Goal: Information Seeking & Learning: Learn about a topic

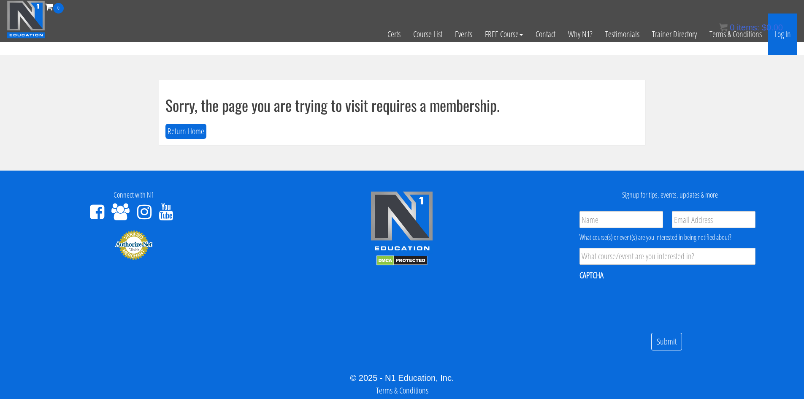
click at [784, 36] on link "Log In" at bounding box center [782, 34] width 29 height 41
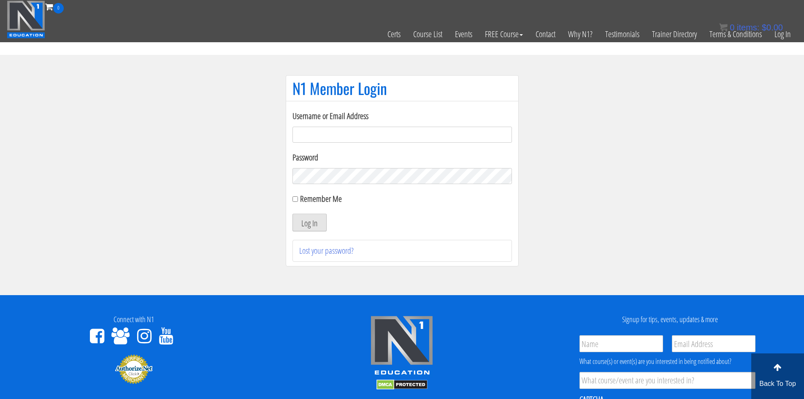
type input "evanwaskom@gmail.com"
click at [307, 228] on button "Log In" at bounding box center [310, 223] width 34 height 18
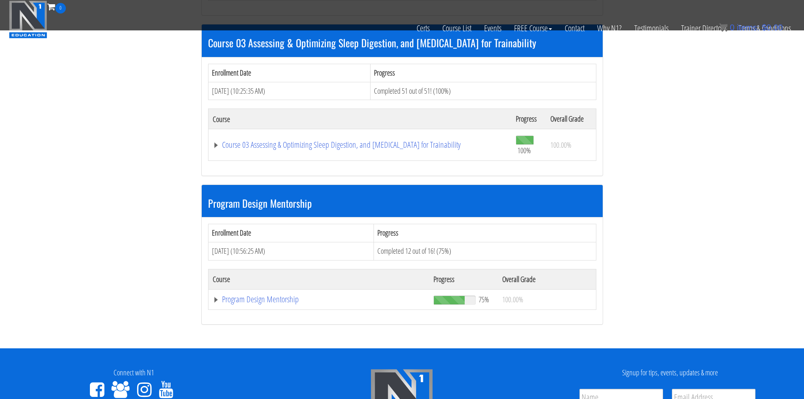
scroll to position [591, 0]
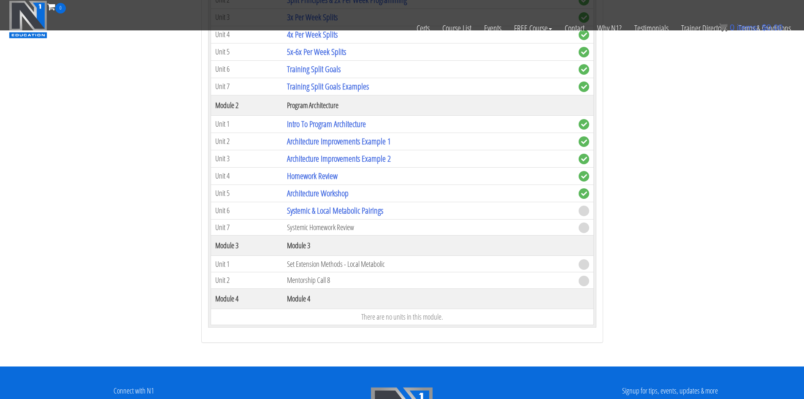
scroll to position [929, 0]
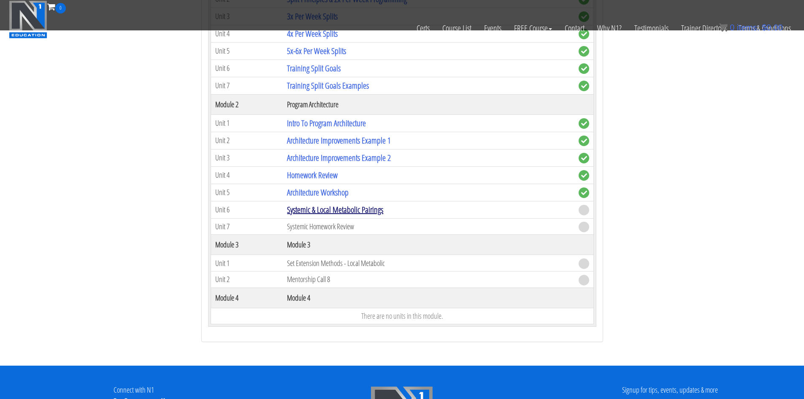
click at [346, 209] on link "Systemic & Local Metabolic Pairings" at bounding box center [335, 209] width 96 height 11
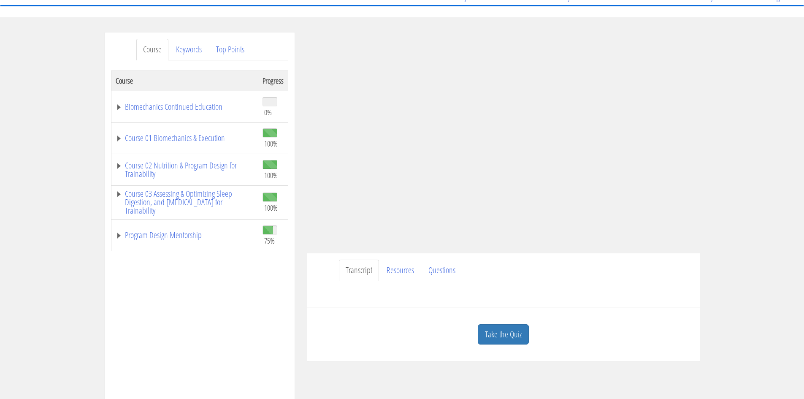
scroll to position [127, 0]
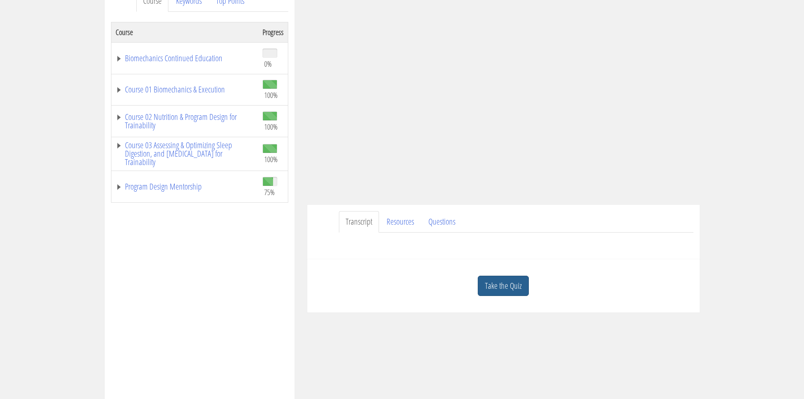
click at [505, 277] on link "Take the Quiz" at bounding box center [503, 286] width 51 height 21
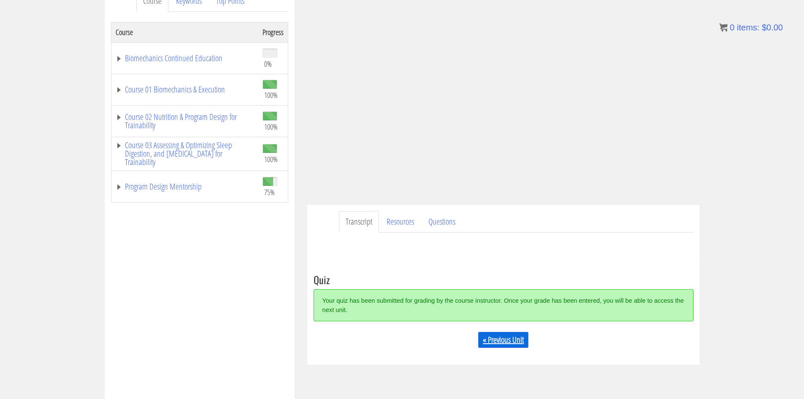
click at [511, 339] on link "« Previous Unit" at bounding box center [503, 340] width 50 height 16
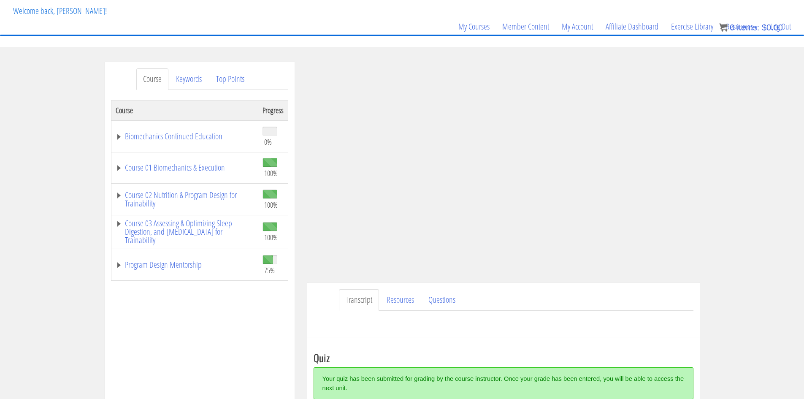
scroll to position [42, 0]
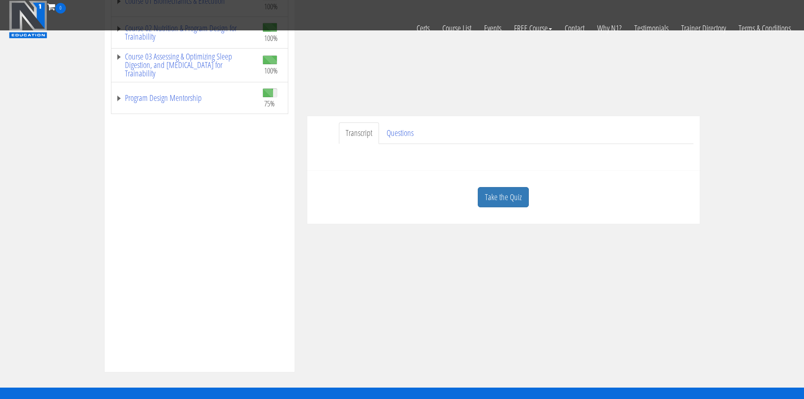
scroll to position [169, 0]
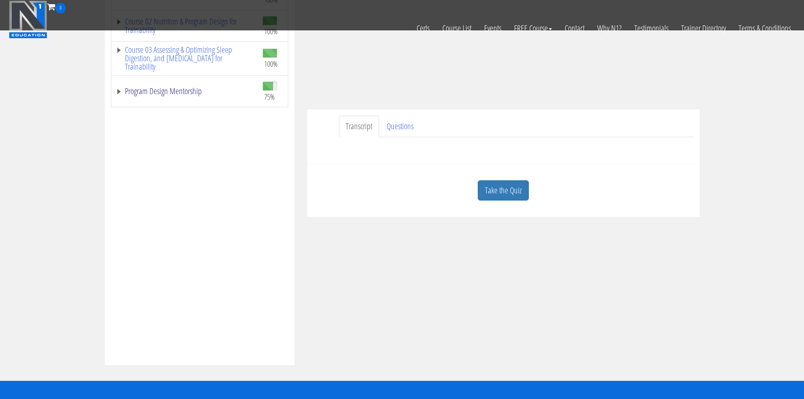
click at [168, 94] on link "Program Design Mentorship" at bounding box center [185, 91] width 138 height 8
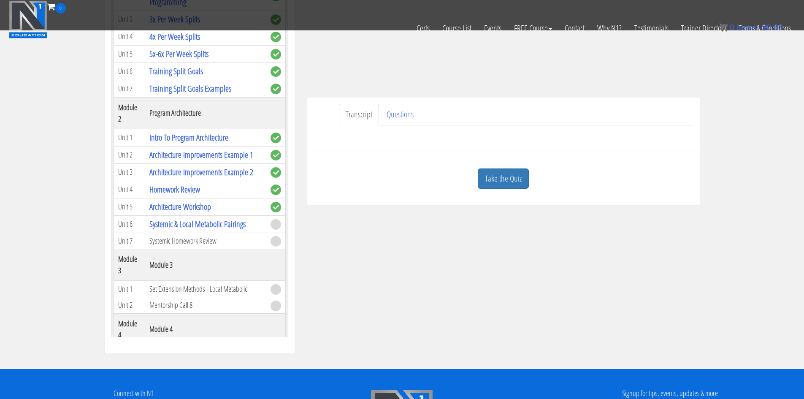
scroll to position [166, 0]
